Goal: Information Seeking & Learning: Learn about a topic

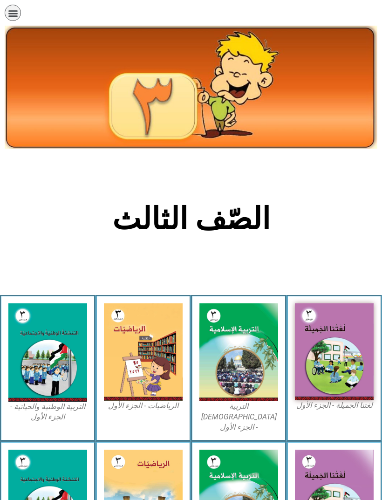
scroll to position [84, 0]
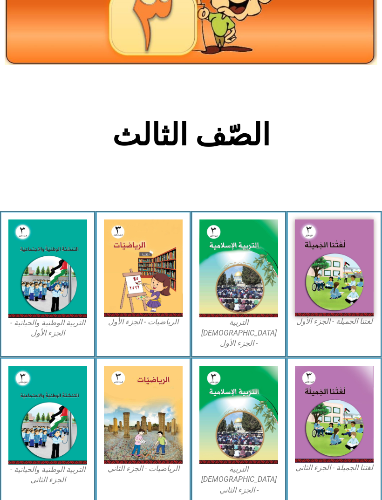
click at [54, 326] on figcaption "التربية الوطنية والحياتية - الجزء الأول​" at bounding box center [47, 328] width 79 height 21
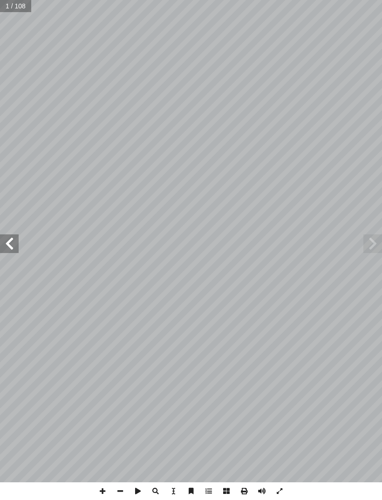
click at [15, 241] on span at bounding box center [9, 243] width 19 height 19
click at [5, 239] on span at bounding box center [9, 243] width 19 height 19
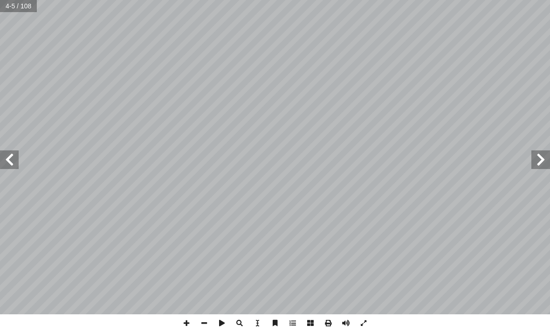
click at [12, 160] on span at bounding box center [9, 160] width 19 height 19
click at [14, 155] on span at bounding box center [9, 160] width 19 height 19
click at [15, 164] on span at bounding box center [9, 160] width 19 height 19
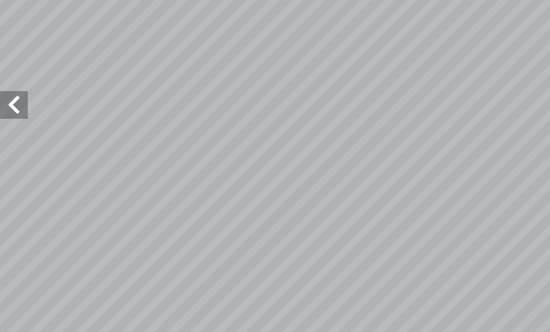
click at [16, 151] on span at bounding box center [9, 160] width 19 height 19
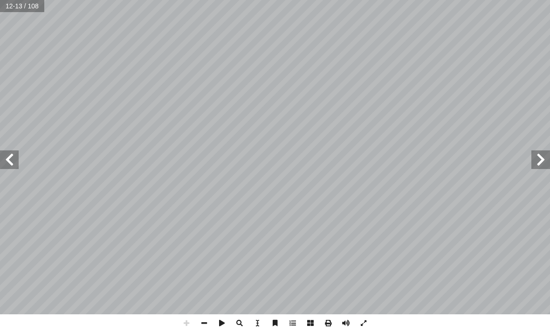
click at [18, 167] on span at bounding box center [9, 160] width 19 height 19
click at [14, 157] on span at bounding box center [9, 160] width 19 height 19
click at [17, 162] on span at bounding box center [9, 160] width 19 height 19
click at [382, 160] on span at bounding box center [540, 160] width 19 height 19
click at [382, 165] on span at bounding box center [540, 160] width 19 height 19
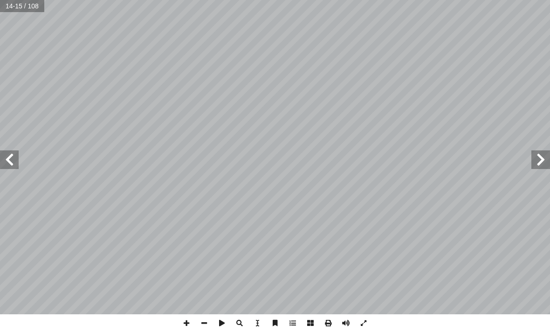
click at [5, 154] on span at bounding box center [9, 160] width 19 height 19
click at [17, 160] on span at bounding box center [9, 160] width 19 height 19
